Goal: Information Seeking & Learning: Learn about a topic

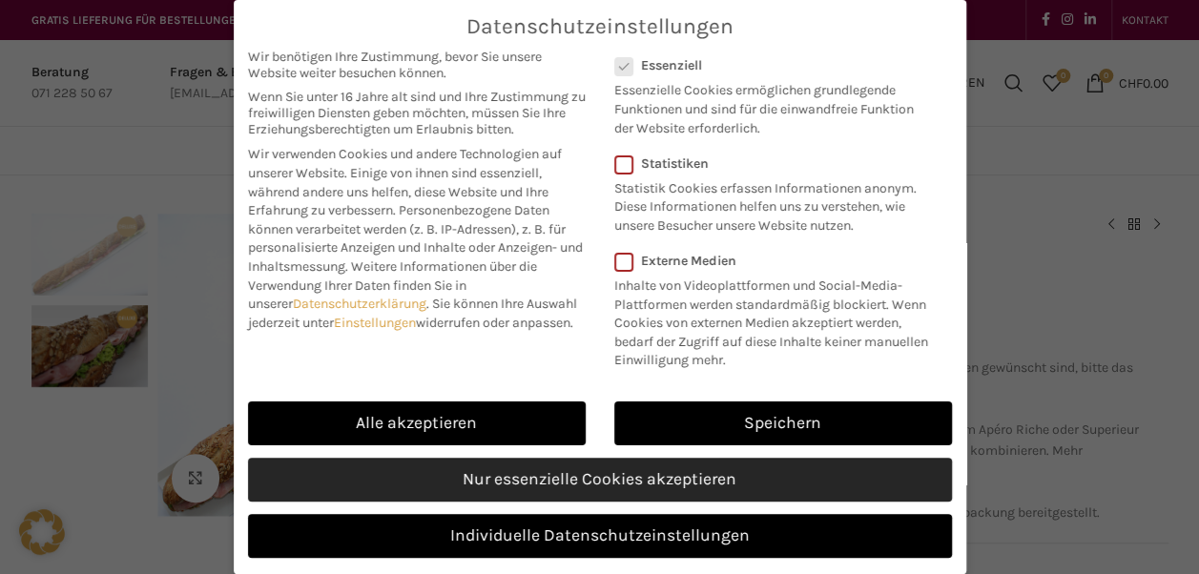
click at [552, 497] on link "Nur essenzielle Cookies akzeptieren" at bounding box center [600, 480] width 704 height 44
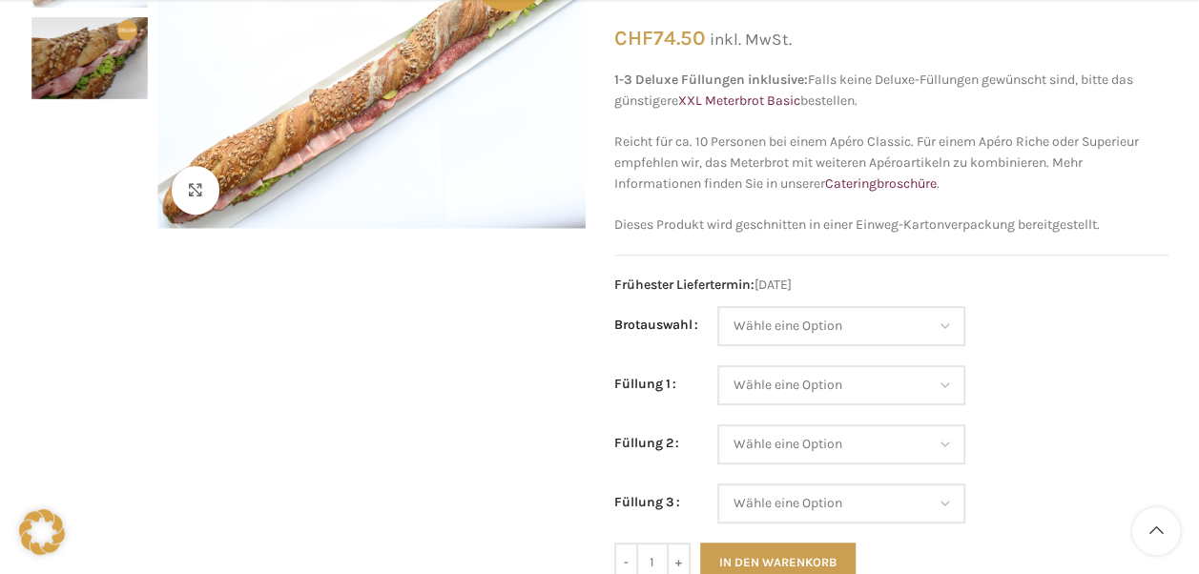
scroll to position [297, 0]
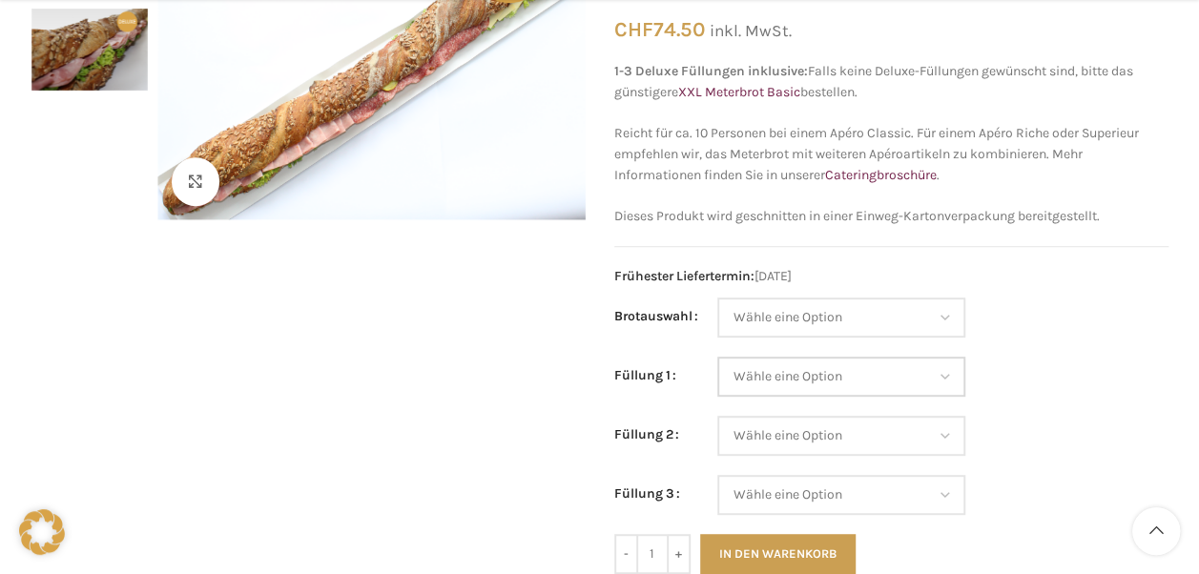
click at [908, 372] on select "Wähle eine Option Lachs (Deluxe) Roastbeef (Deluxe) Rohschinken (Deluxe) Mostbr…" at bounding box center [842, 377] width 248 height 40
click at [1057, 326] on td "Wähle eine Option Baguette Paillasse dunkel Paillasse knusper (Bild) Laugenbagu…" at bounding box center [943, 327] width 451 height 59
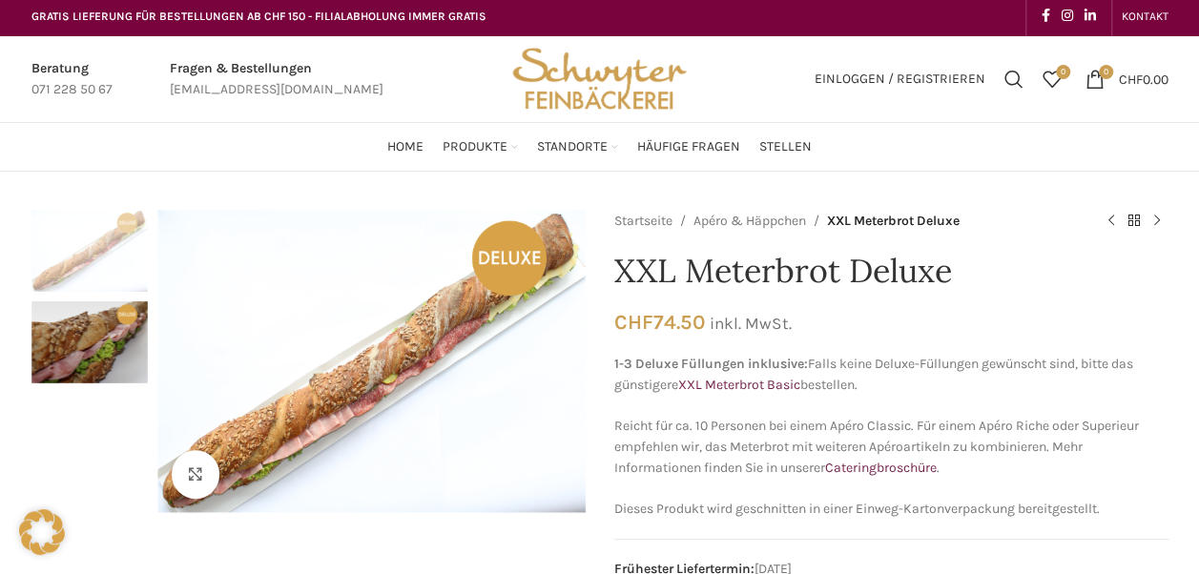
scroll to position [0, 0]
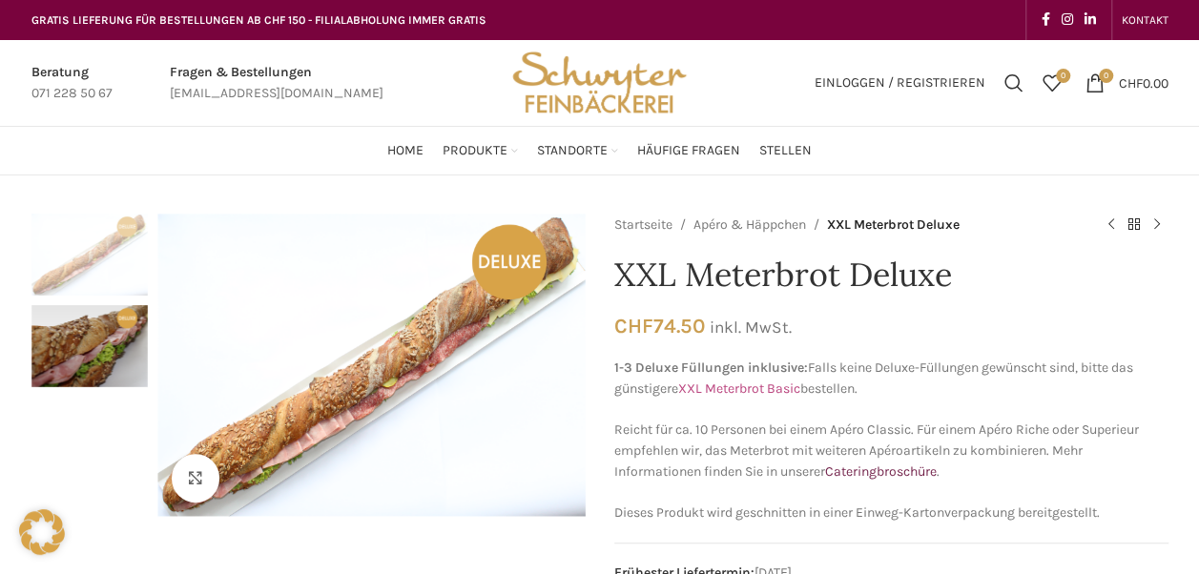
click at [752, 386] on link "XXL Meterbrot Basic" at bounding box center [739, 389] width 122 height 16
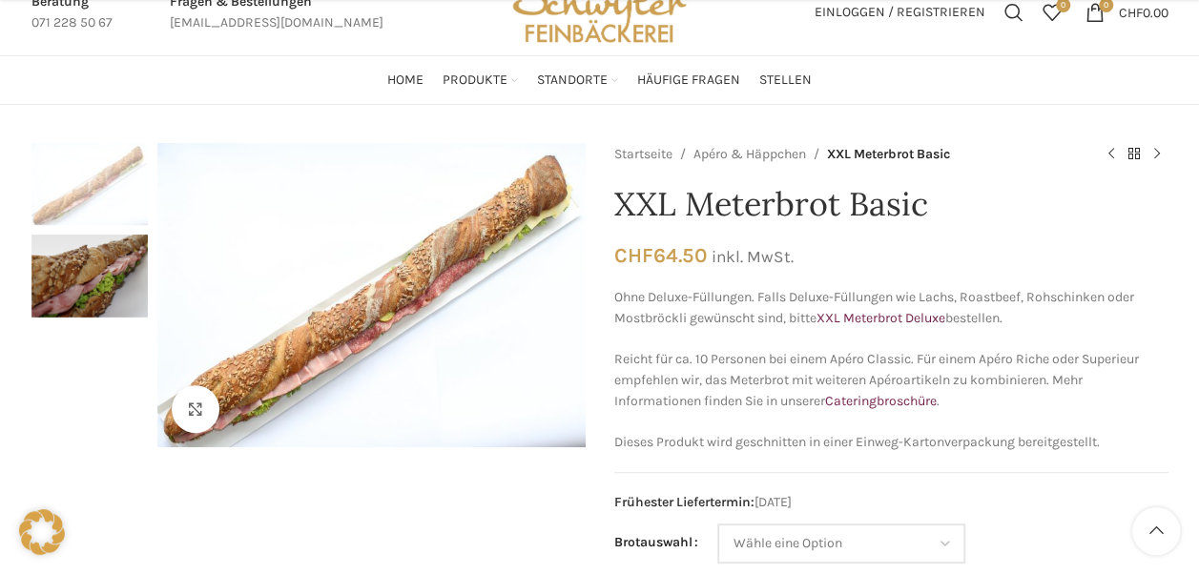
scroll to position [248, 0]
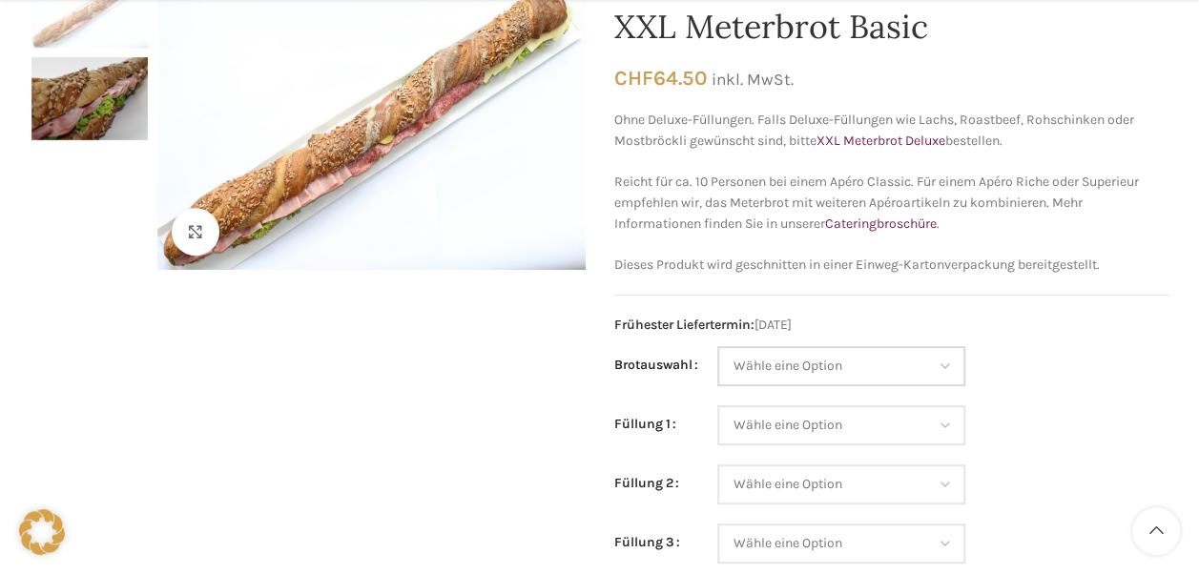
click at [815, 358] on select "Wähle eine Option Baguette Paillasse dunkel Paillasse knusper (Bild) Laugenbagu…" at bounding box center [842, 366] width 248 height 40
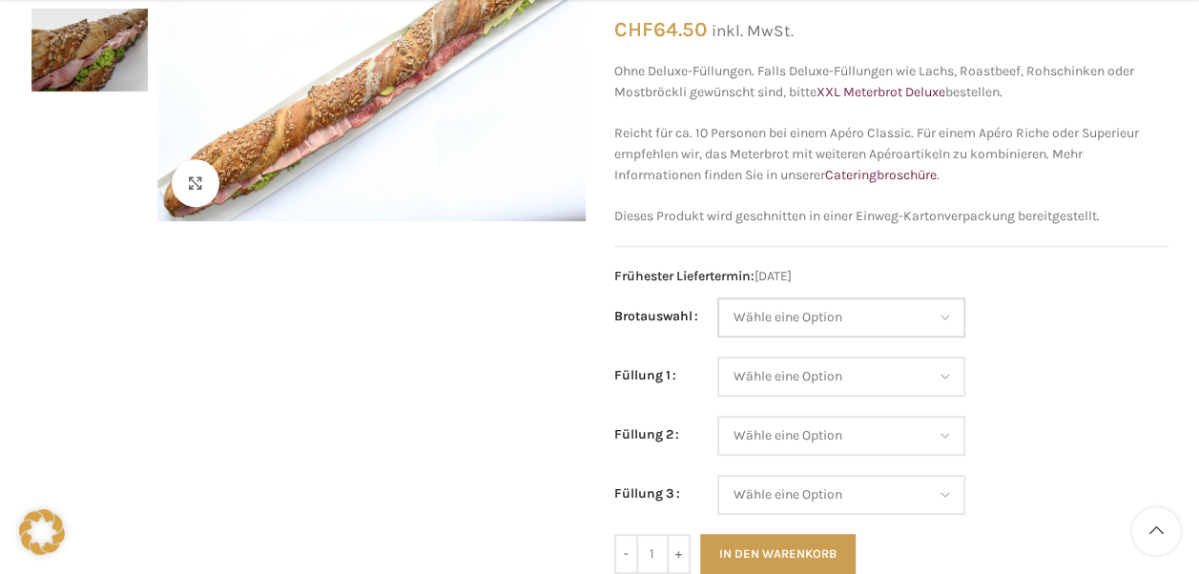
scroll to position [302, 0]
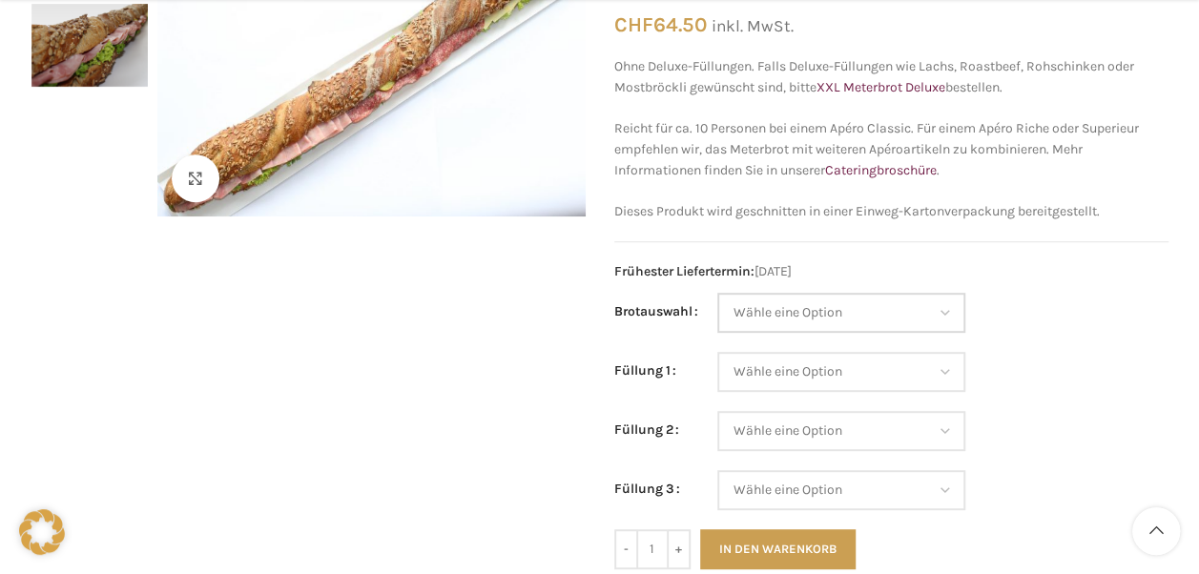
click at [872, 318] on select "Wähle eine Option Baguette Paillasse dunkel Paillasse knusper (Bild) Laugenbagu…" at bounding box center [842, 313] width 248 height 40
click at [1028, 378] on td "Wähle eine Option Salami Schinken Fleischkäse Trutenschinken Appenzellerkäse Gr…" at bounding box center [943, 381] width 451 height 59
click at [943, 368] on select "Wähle eine Option Salami Schinken Fleischkäse Trutenschinken Appenzellerkäse Gr…" at bounding box center [842, 372] width 248 height 40
click at [1027, 352] on td "Wähle eine Option Salami Schinken Fleischkäse Trutenschinken Appenzellerkäse Gr…" at bounding box center [943, 381] width 451 height 59
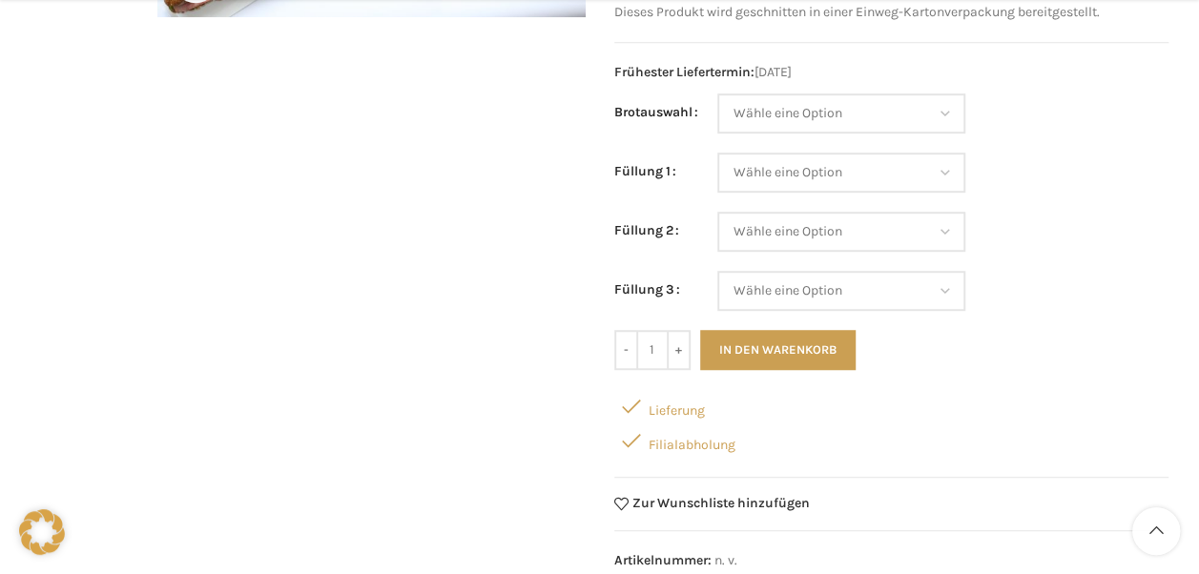
scroll to position [502, 0]
click at [942, 294] on select "Wähle eine Option Salami Schinken Fleischkäse Trutenschinken Appenzellerkäse Gr…" at bounding box center [842, 290] width 248 height 40
click at [1018, 277] on td "Wähle eine Option Salami Schinken Fleischkäse Trutenschinken Appenzellerkäse Gr…" at bounding box center [943, 290] width 451 height 40
click at [943, 291] on select "Wähle eine Option Salami Schinken Fleischkäse Trutenschinken Appenzellerkäse Gr…" at bounding box center [842, 290] width 248 height 40
click at [1005, 243] on td "Wähle eine Option Salami Schinken Fleischkäse Trutenschinken Appenzellerkäse Gr…" at bounding box center [943, 240] width 451 height 59
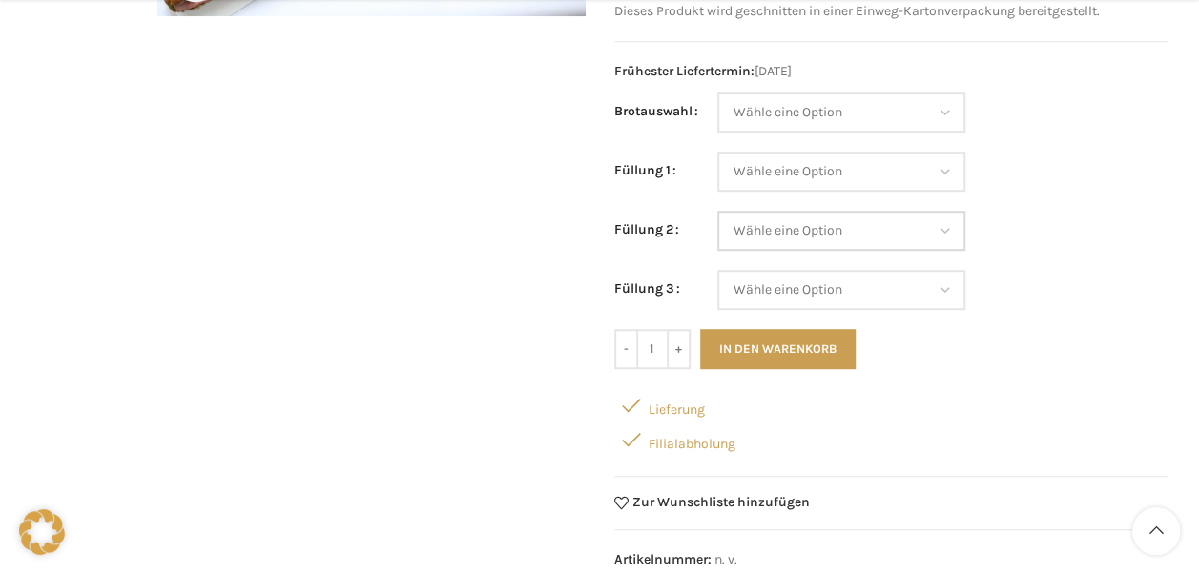
click at [948, 238] on select "Wähle eine Option Salami Schinken Fleischkäse Trutenschinken Appenzellerkäse Gr…" at bounding box center [842, 231] width 248 height 40
click at [1063, 296] on td "Wähle eine Option Salami Schinken Fleischkäse Trutenschinken Appenzellerkäse Gr…" at bounding box center [943, 290] width 451 height 40
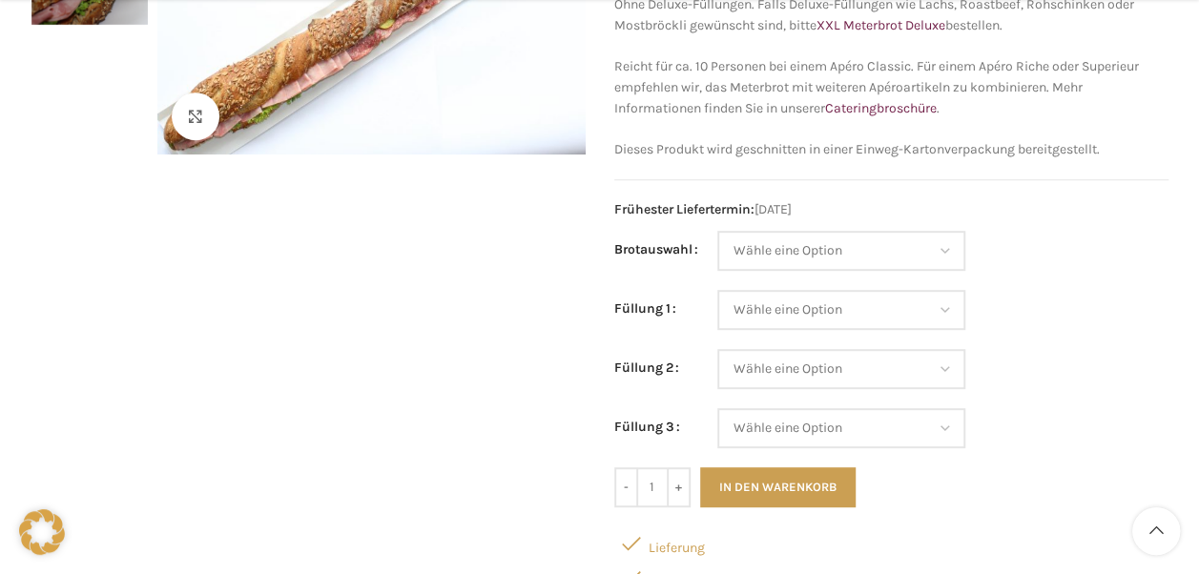
scroll to position [366, 0]
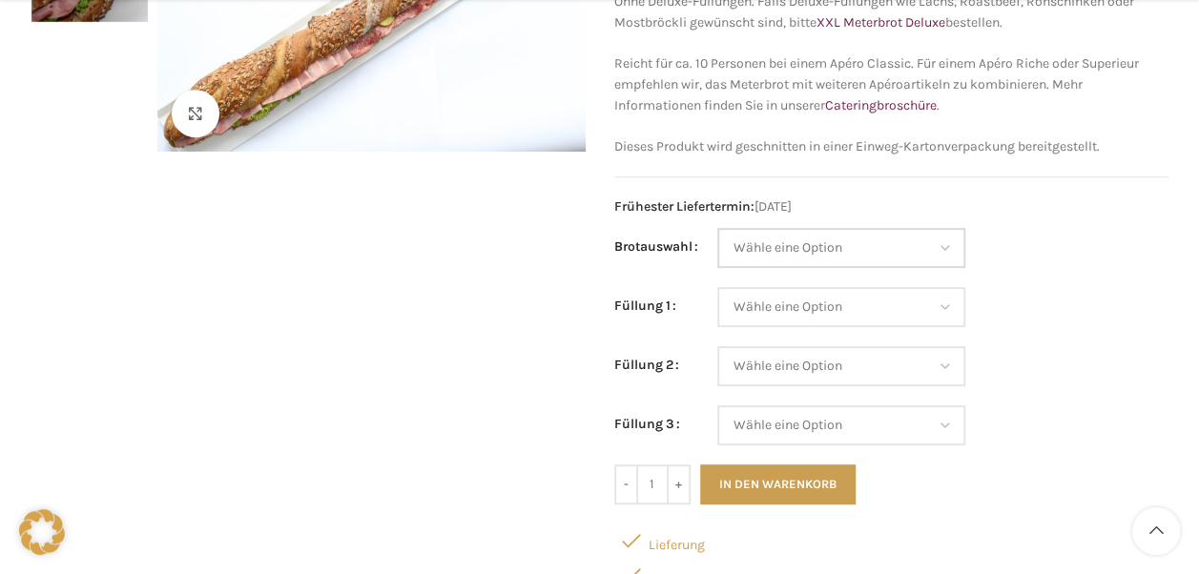
click at [945, 243] on select "Wähle eine Option Baguette Paillasse dunkel Paillasse knusper (Bild) Laugenbagu…" at bounding box center [842, 248] width 248 height 40
click at [939, 292] on select "Wähle eine Option Salami Schinken Fleischkäse Trutenschinken Appenzellerkäse Gr…" at bounding box center [842, 307] width 248 height 40
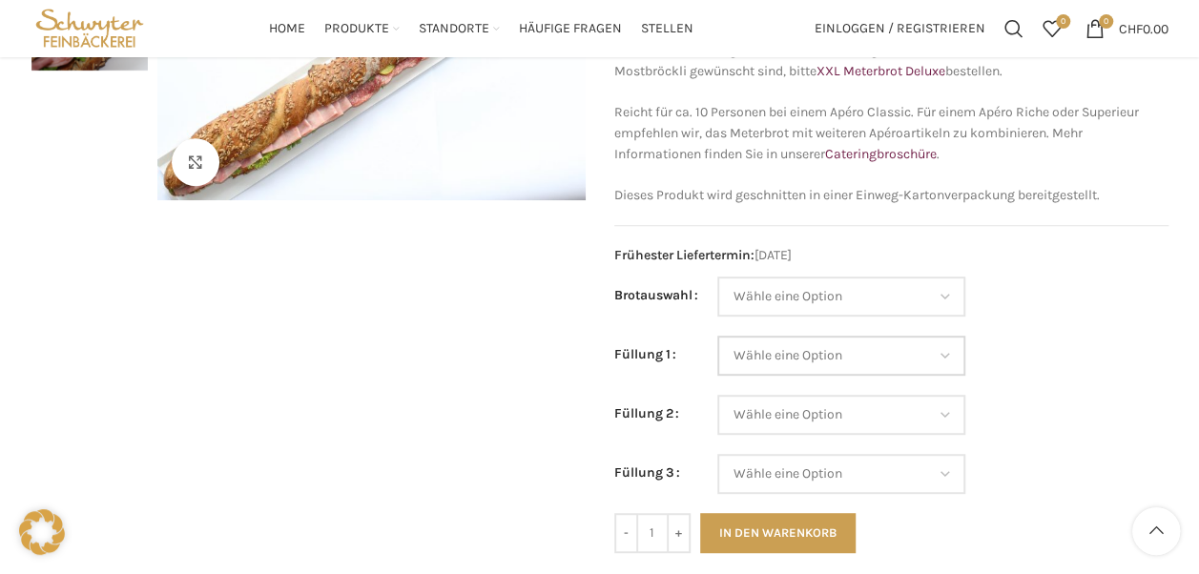
scroll to position [316, 0]
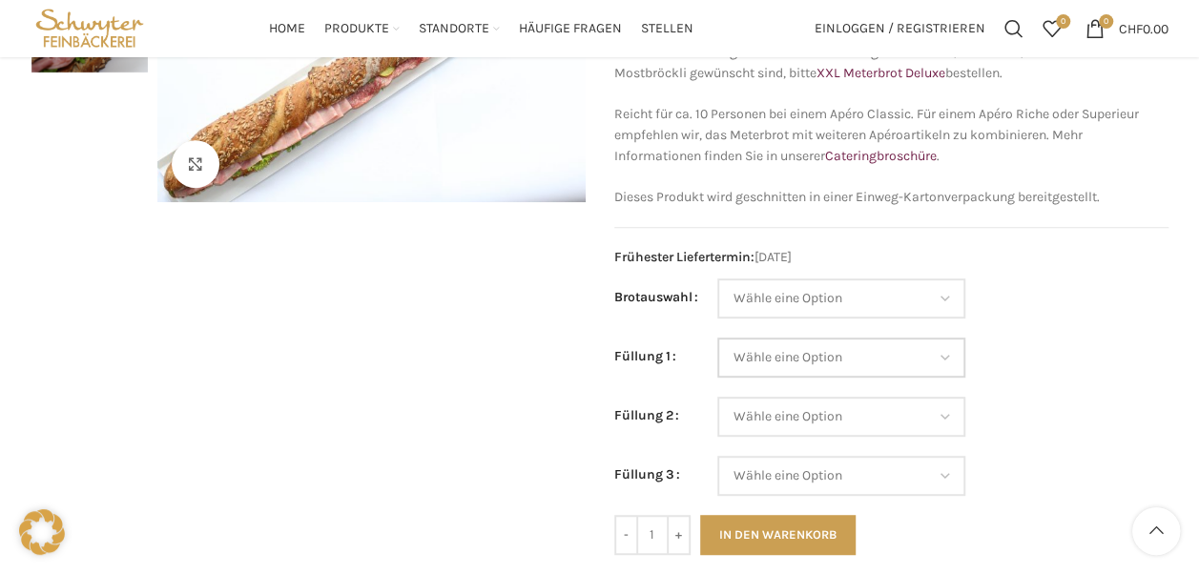
click at [954, 354] on select "Wähle eine Option Salami Schinken Fleischkäse Trutenschinken Appenzellerkäse Gr…" at bounding box center [842, 358] width 248 height 40
click at [1024, 382] on td "Wähle eine Option Salami Schinken Fleischkäse Trutenschinken Appenzellerkäse Gr…" at bounding box center [943, 367] width 451 height 59
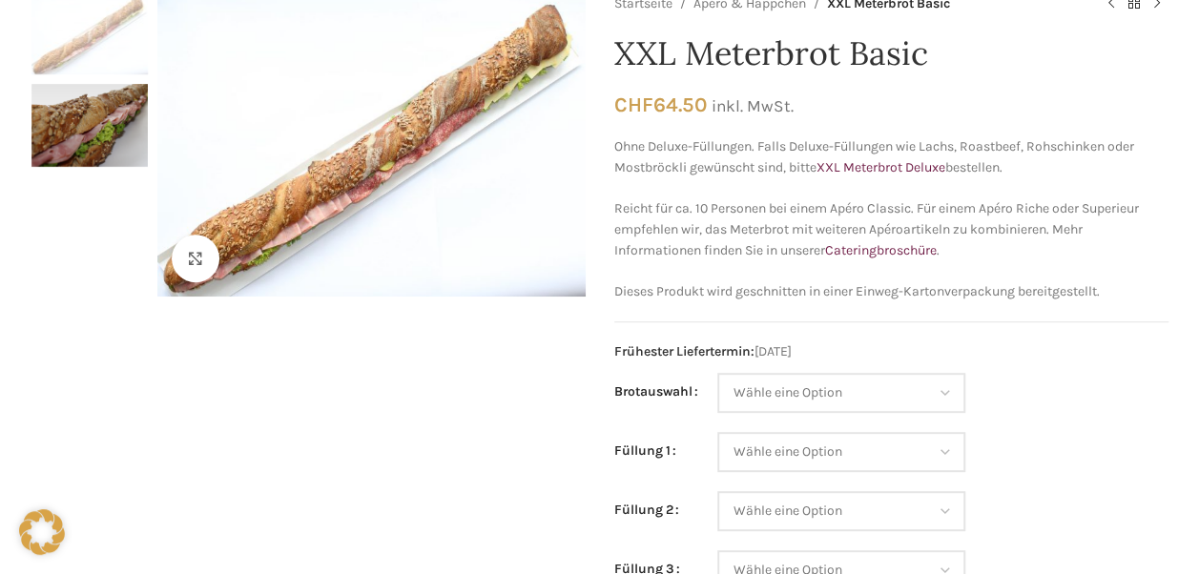
scroll to position [0, 0]
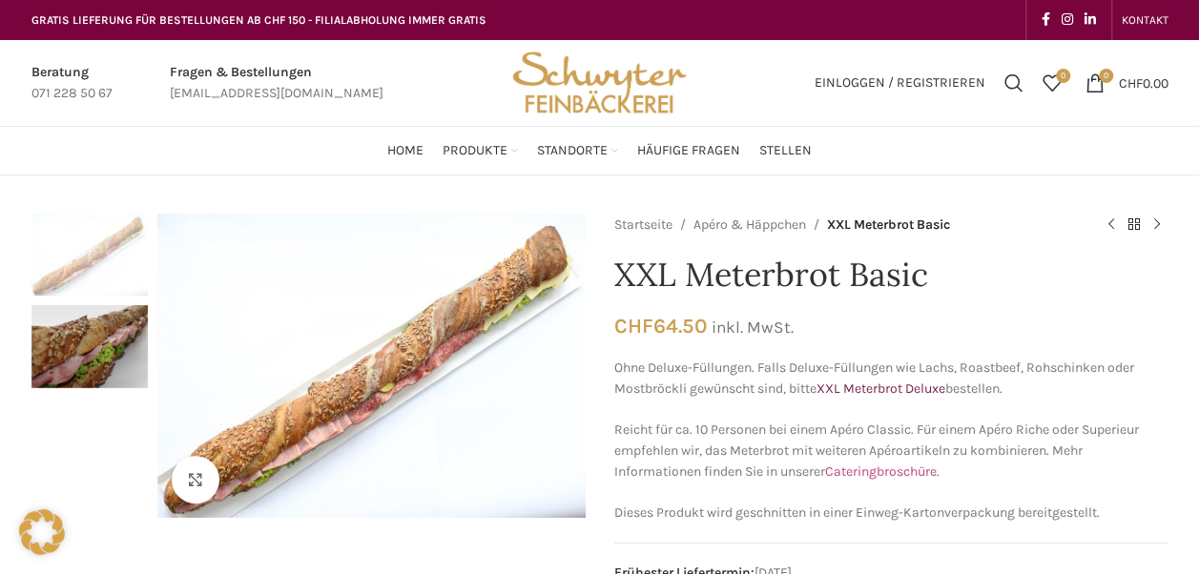
click at [914, 471] on link "Cateringbroschüre" at bounding box center [881, 472] width 112 height 16
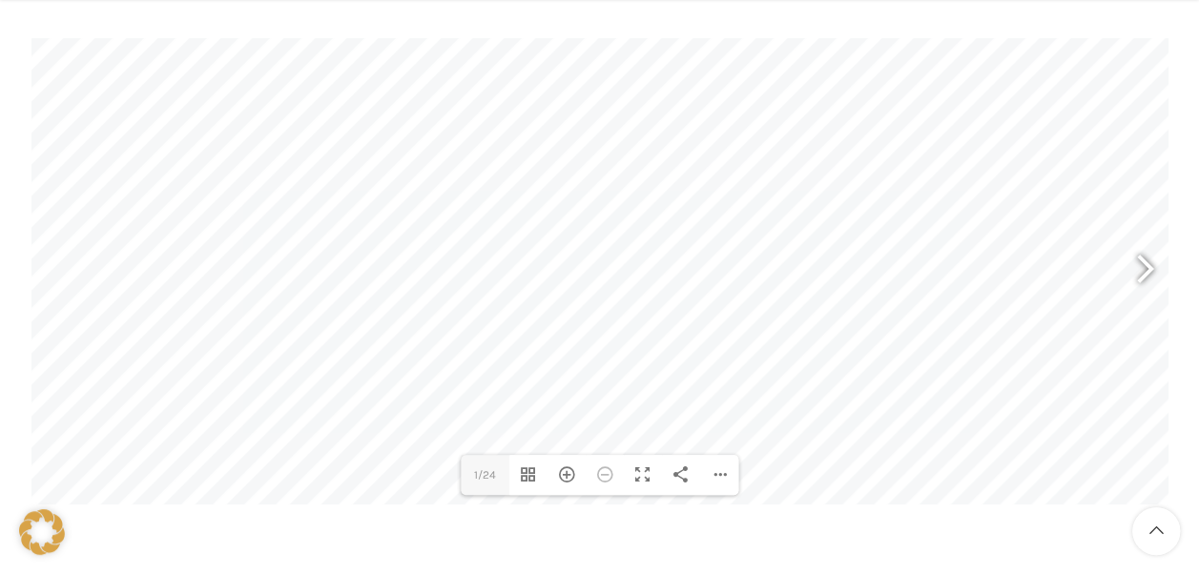
scroll to position [291, 0]
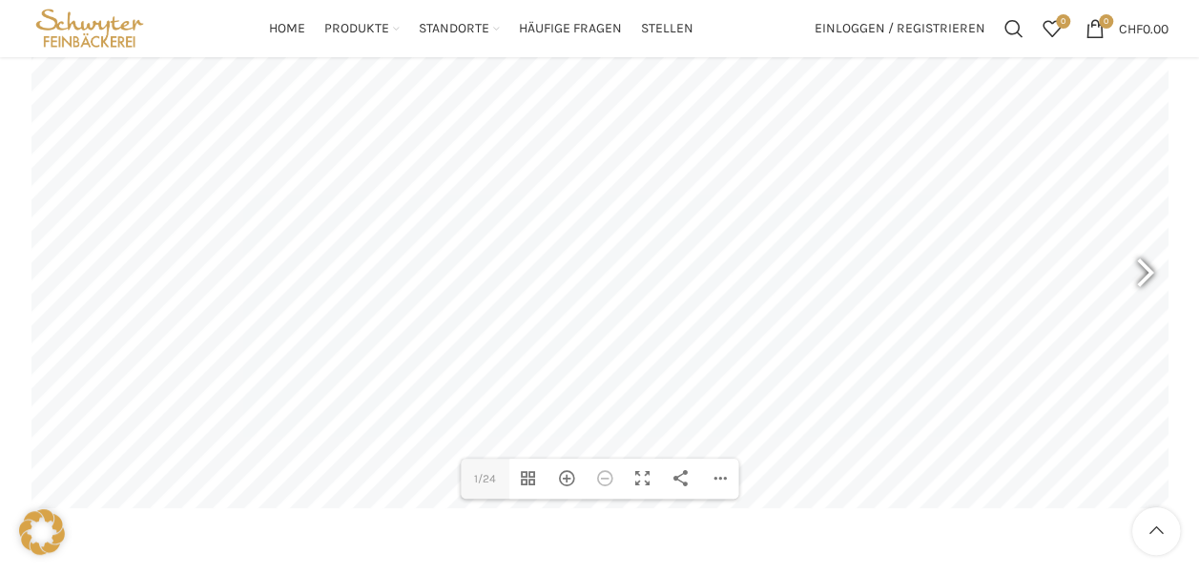
click at [1138, 278] on div at bounding box center [1137, 275] width 44 height 71
click at [1147, 273] on div at bounding box center [1137, 275] width 44 height 71
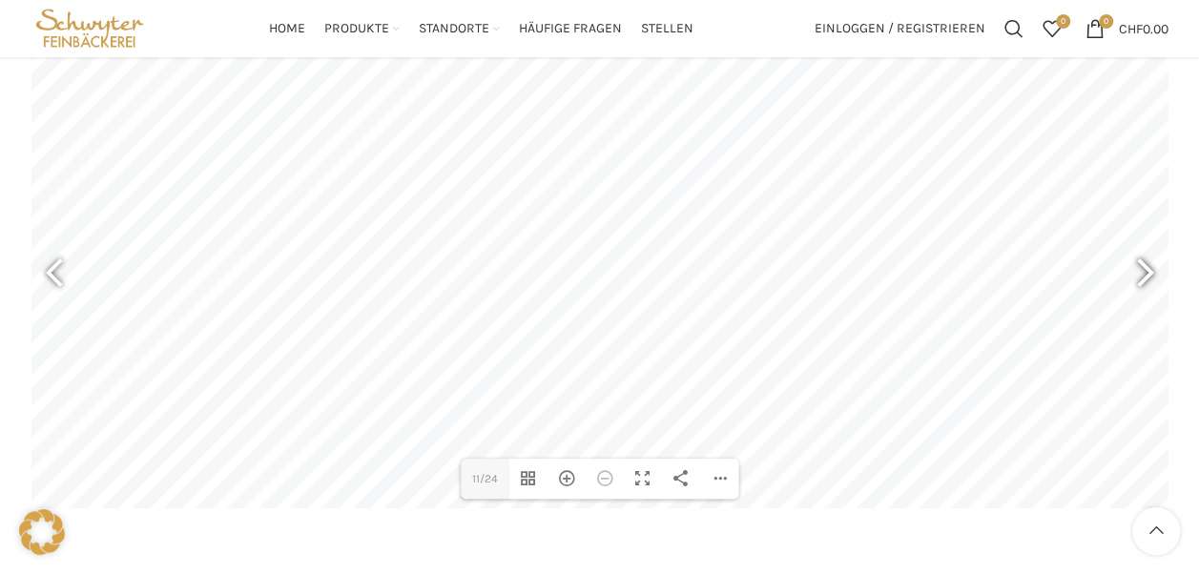
click at [1147, 273] on div at bounding box center [1137, 275] width 44 height 71
click at [42, 272] on div at bounding box center [63, 275] width 44 height 71
click at [1144, 275] on div at bounding box center [1137, 275] width 44 height 71
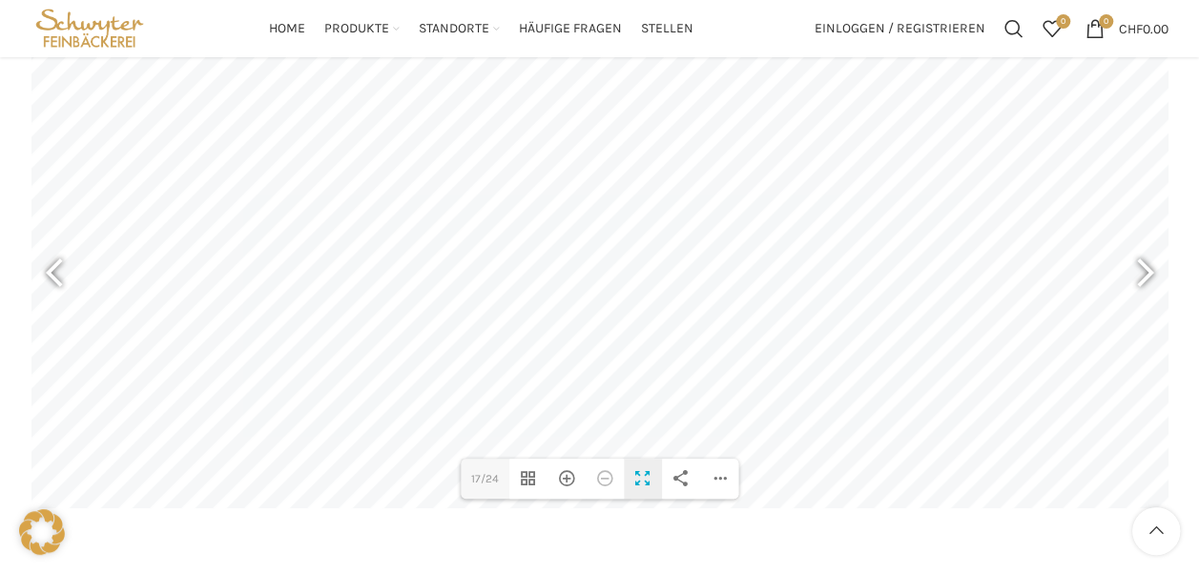
click at [641, 473] on div "Vollbild umschalten" at bounding box center [643, 479] width 38 height 40
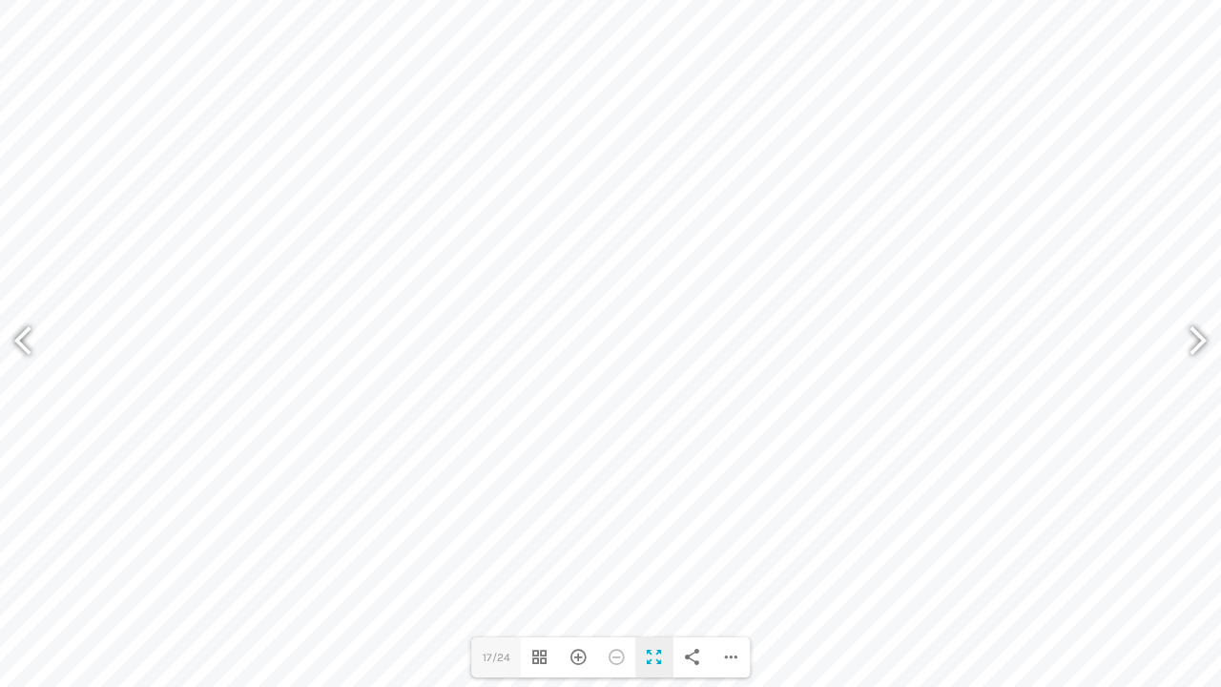
click at [651, 573] on div "Vollbild umschalten" at bounding box center [654, 657] width 38 height 40
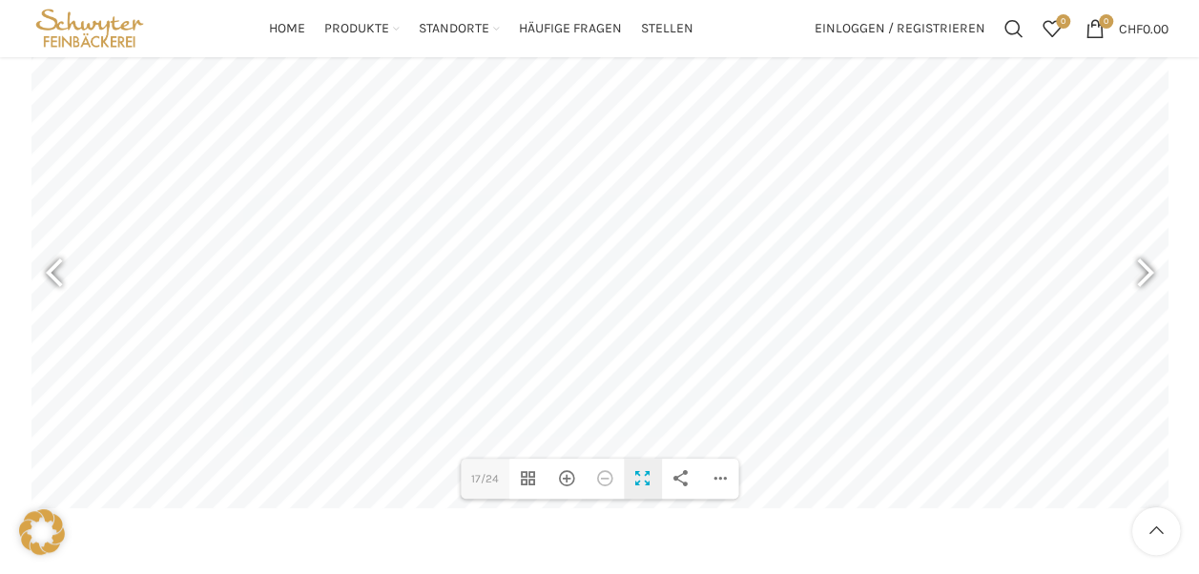
click at [650, 484] on div "Vollbild umschalten" at bounding box center [643, 479] width 38 height 40
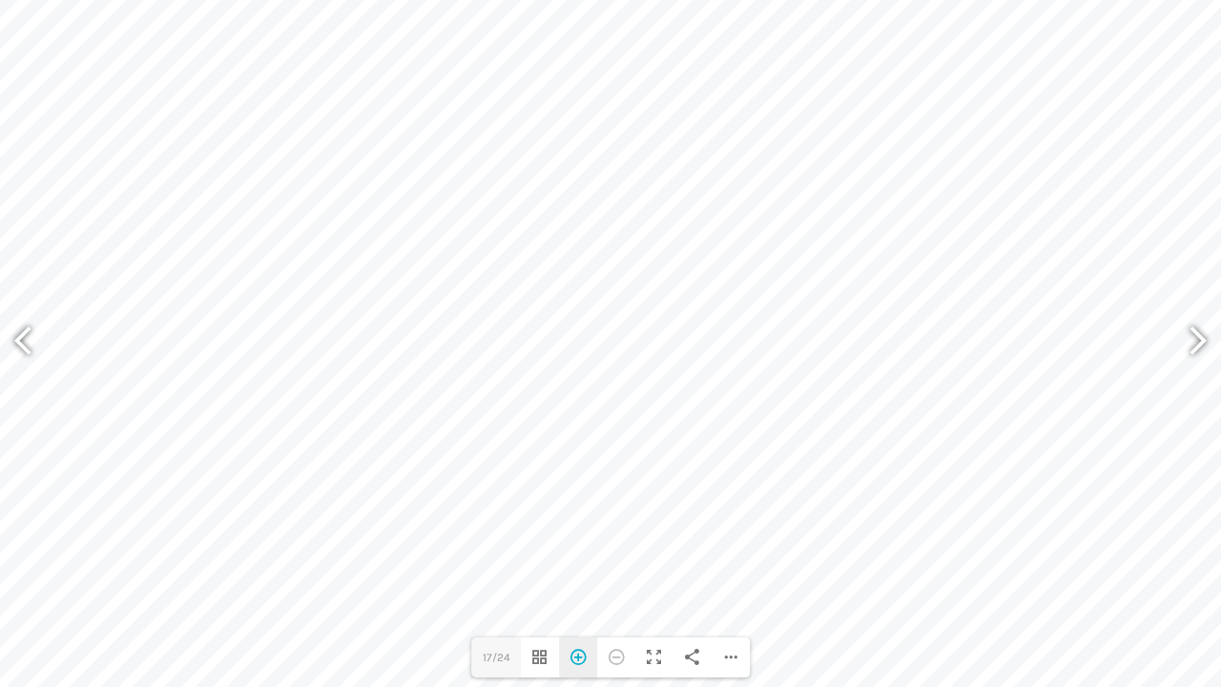
click at [578, 573] on div "Hereinzoomen" at bounding box center [578, 657] width 38 height 40
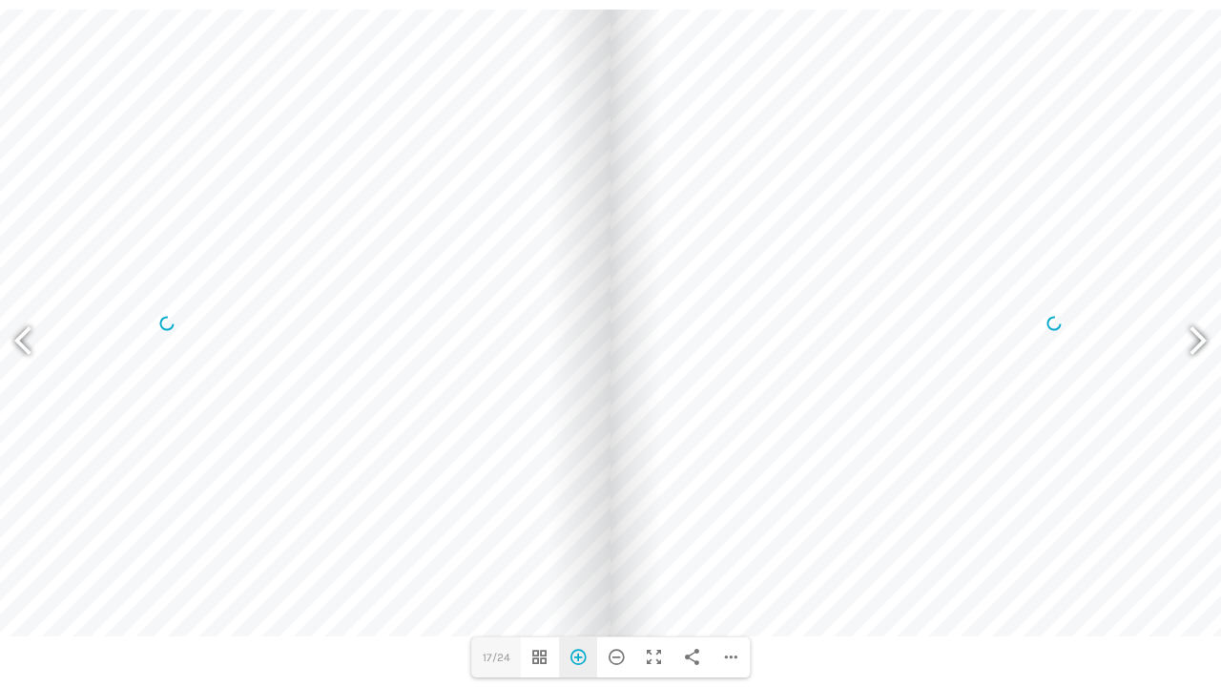
click at [578, 573] on div "Hereinzoomen" at bounding box center [578, 657] width 38 height 40
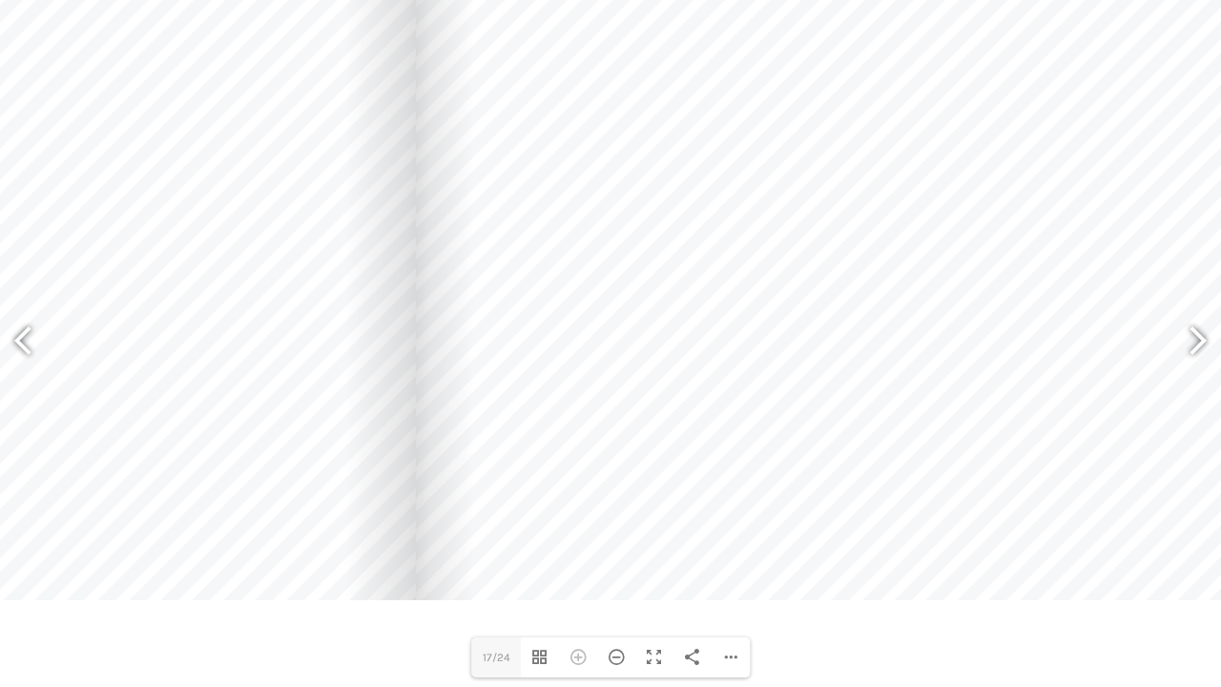
drag, startPoint x: 791, startPoint y: 580, endPoint x: 596, endPoint y: 498, distance: 211.2
click at [596, 498] on div at bounding box center [924, 241] width 1017 height 718
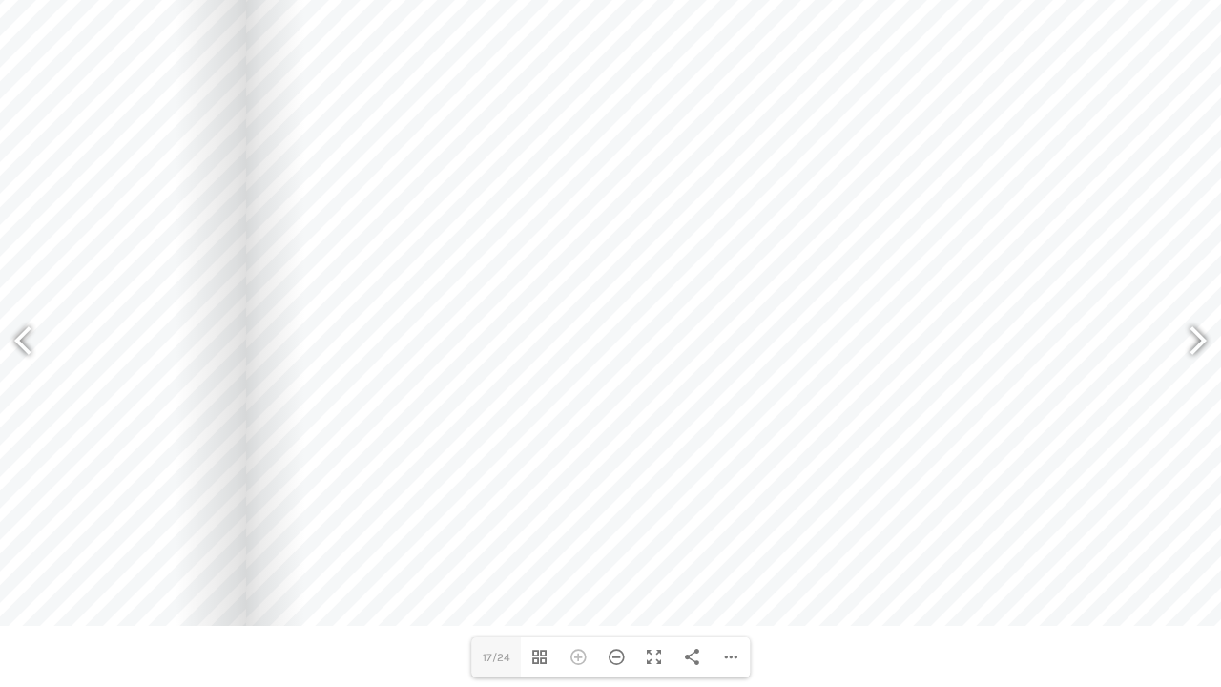
drag, startPoint x: 779, startPoint y: 501, endPoint x: 609, endPoint y: 527, distance: 171.8
click at [609, 527] on div at bounding box center [754, 266] width 1017 height 718
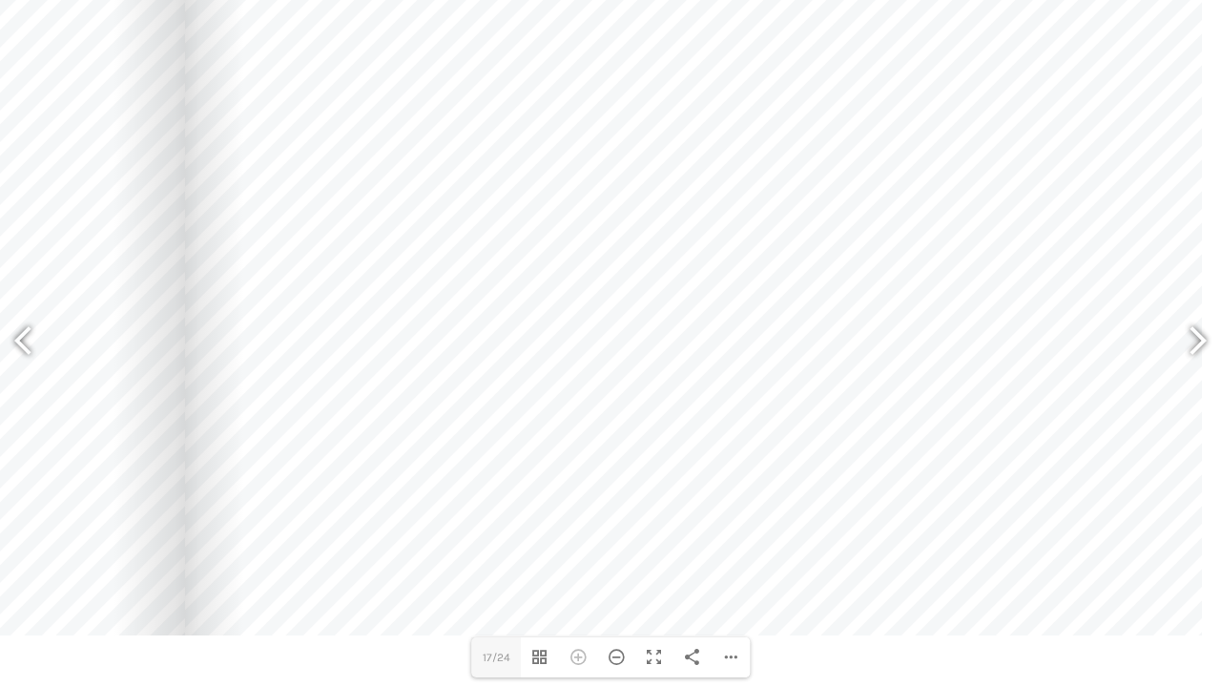
drag, startPoint x: 736, startPoint y: 469, endPoint x: 512, endPoint y: 479, distance: 223.5
click at [512, 479] on div at bounding box center [693, 276] width 1017 height 718
click at [1191, 340] on div at bounding box center [1190, 343] width 44 height 71
click at [623, 573] on div "Herauszoomen" at bounding box center [616, 657] width 38 height 40
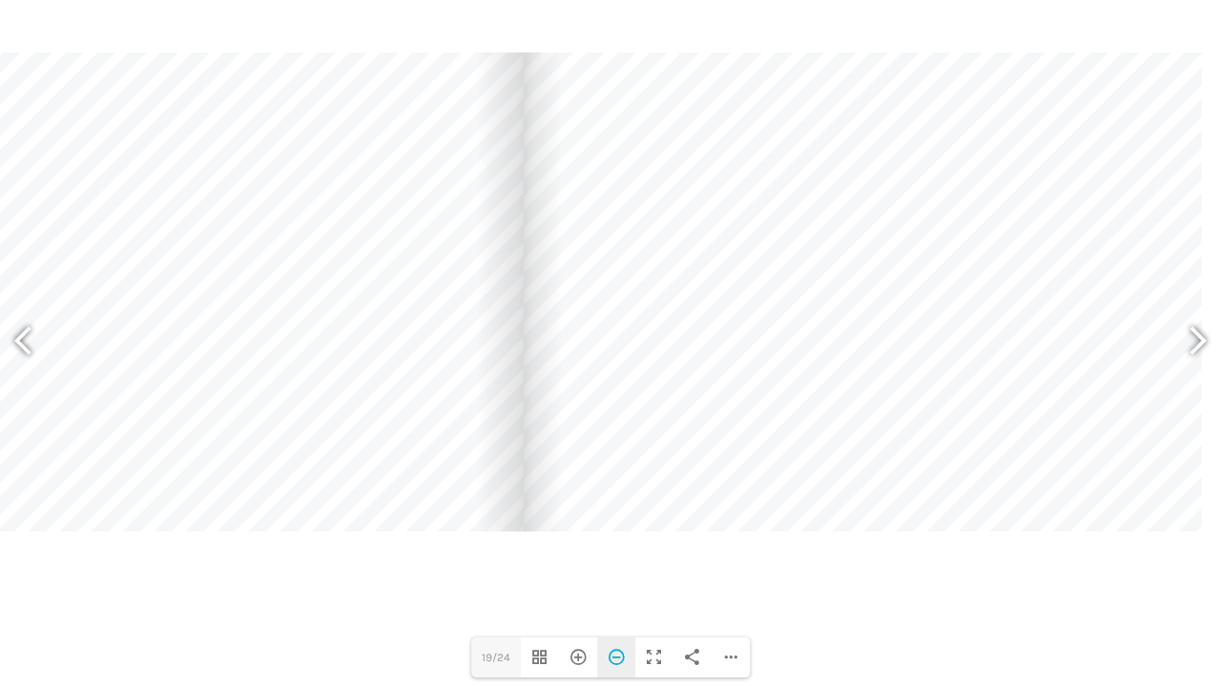
click at [613, 573] on div "Herauszoomen" at bounding box center [616, 657] width 38 height 40
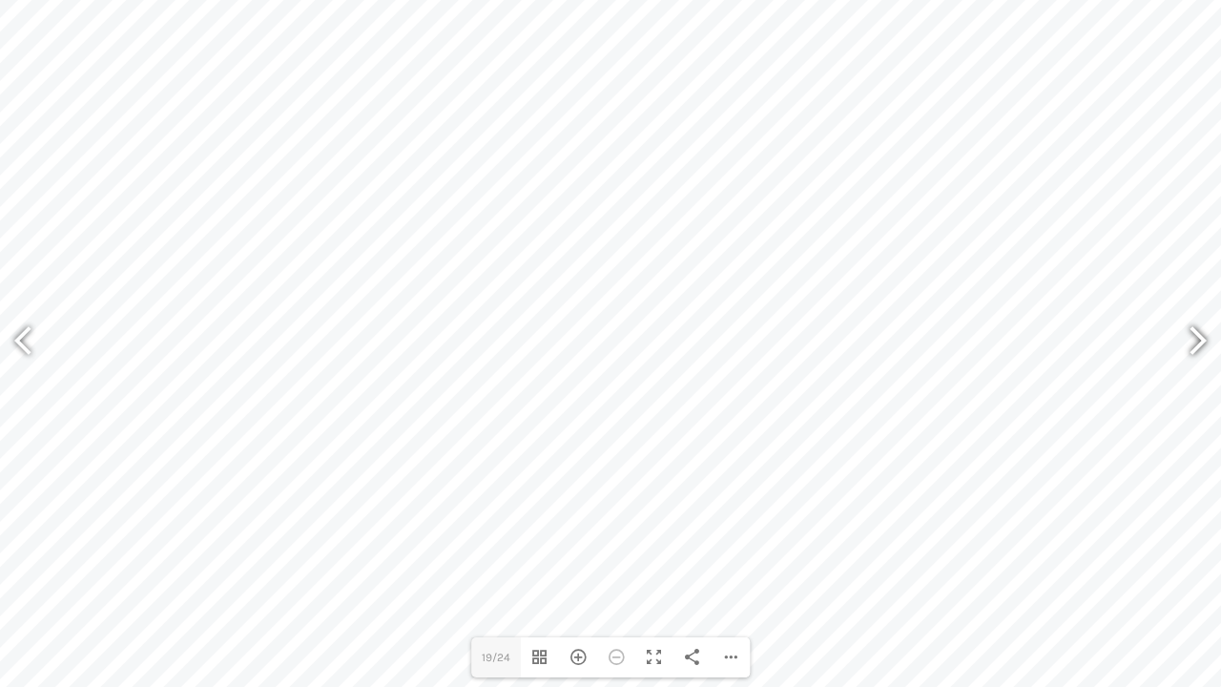
click at [1198, 338] on div at bounding box center [1190, 343] width 44 height 71
click at [16, 332] on div at bounding box center [32, 343] width 44 height 71
type input "21"
